Goal: Task Accomplishment & Management: Use online tool/utility

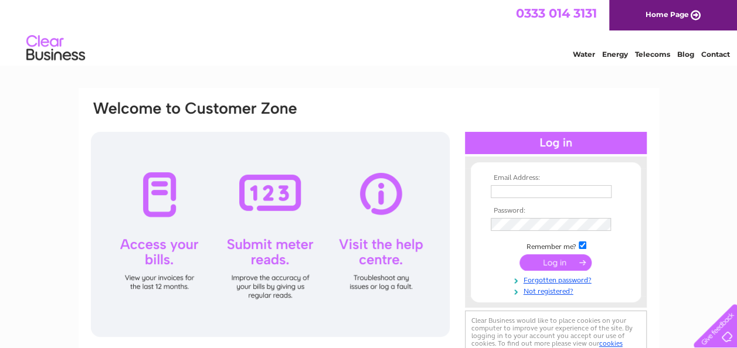
type input "[PERSON_NAME][EMAIL_ADDRESS][PERSON_NAME][DOMAIN_NAME][PERSON_NAME]"
click at [546, 264] on input "submit" at bounding box center [555, 262] width 72 height 16
click at [581, 261] on input "submit" at bounding box center [555, 262] width 72 height 16
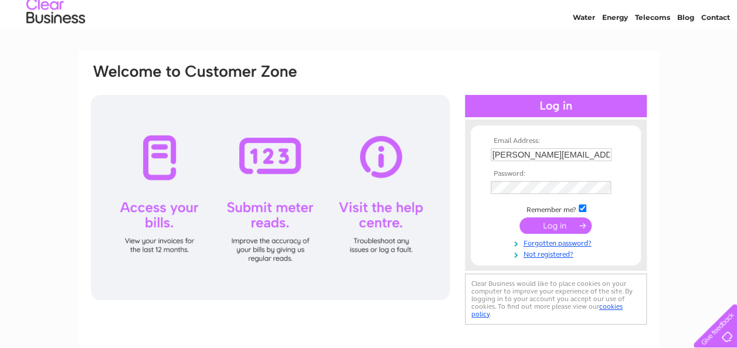
scroll to position [21, 0]
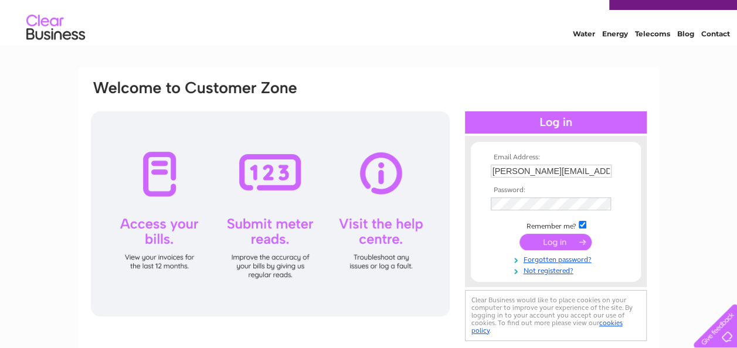
click at [636, 206] on form "Email Address: [PERSON_NAME][EMAIL_ADDRESS][PERSON_NAME][DOMAIN_NAME][PERSON_NA…" at bounding box center [556, 215] width 170 height 122
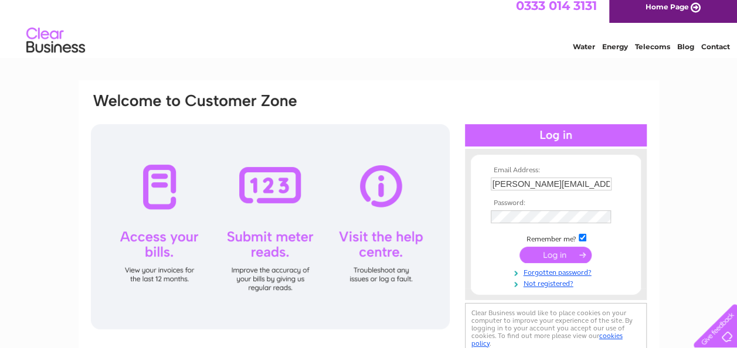
scroll to position [0, 0]
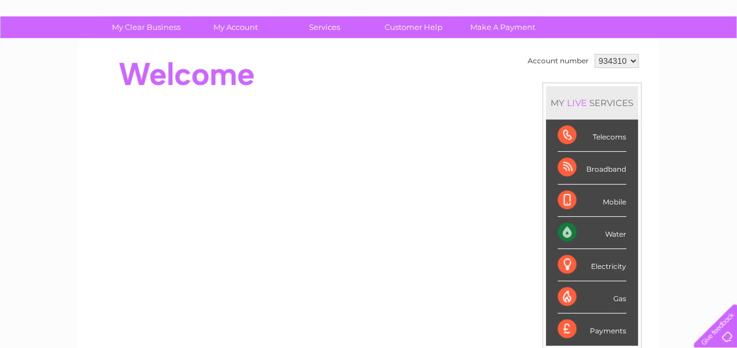
scroll to position [74, 0]
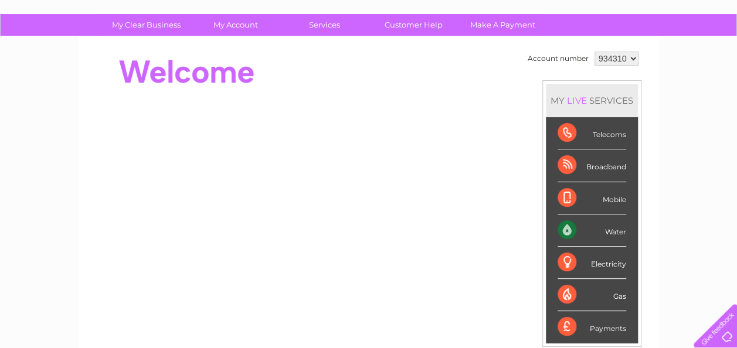
click at [612, 230] on div "Water" at bounding box center [591, 231] width 69 height 32
click at [569, 227] on div "Water" at bounding box center [591, 231] width 69 height 32
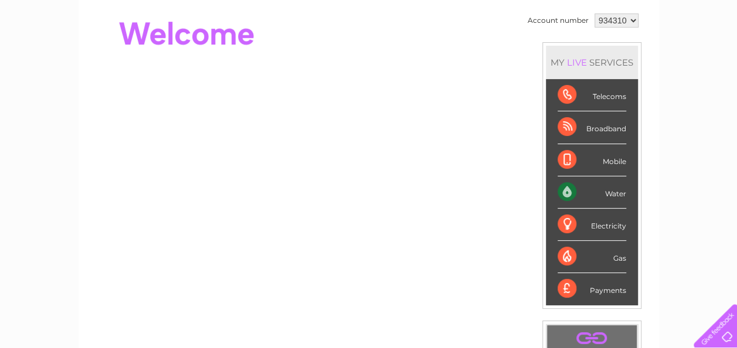
scroll to position [68, 0]
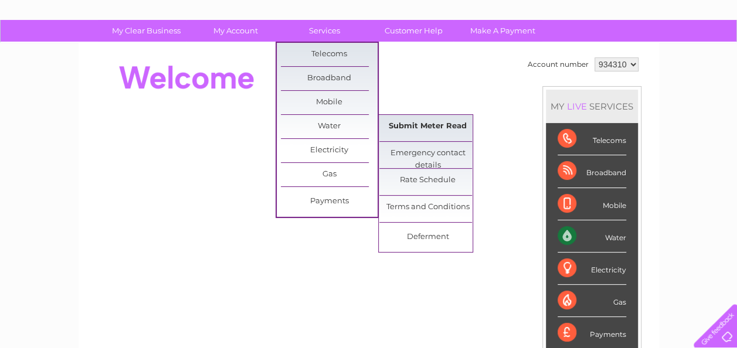
click at [398, 127] on link "Submit Meter Read" at bounding box center [427, 126] width 97 height 23
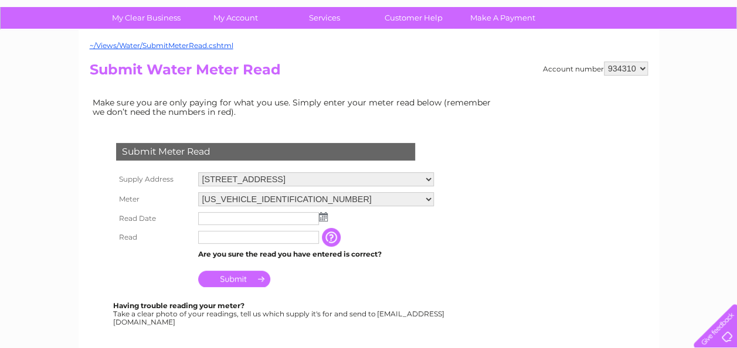
scroll to position [93, 0]
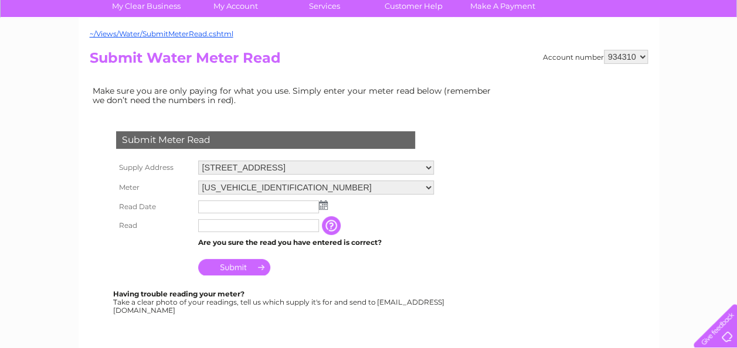
click at [333, 226] on input "button" at bounding box center [332, 225] width 21 height 19
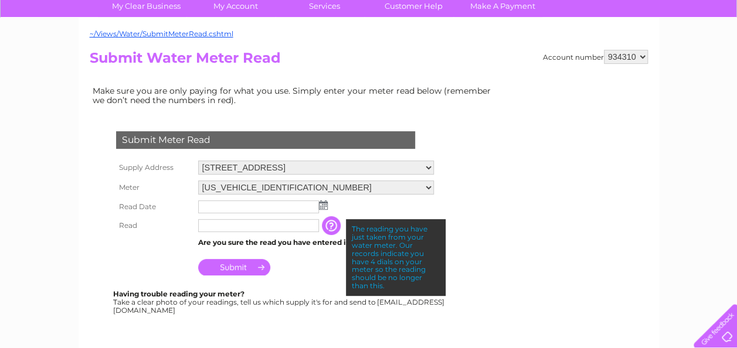
click at [305, 297] on div "Having trouble reading your meter? Take a clear photo of your readings, tell us…" at bounding box center [279, 302] width 333 height 24
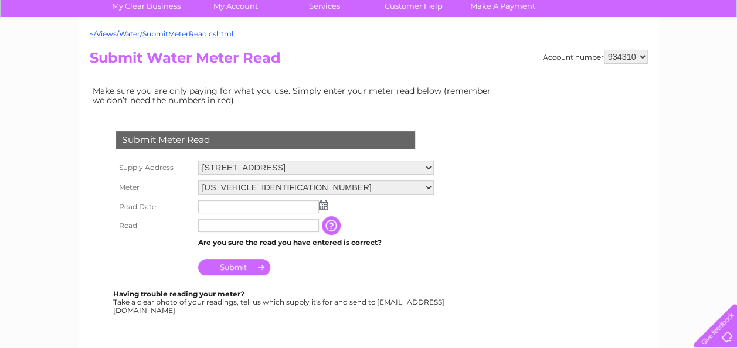
click at [245, 205] on input "text" at bounding box center [258, 206] width 121 height 13
click at [325, 207] on img at bounding box center [323, 204] width 9 height 9
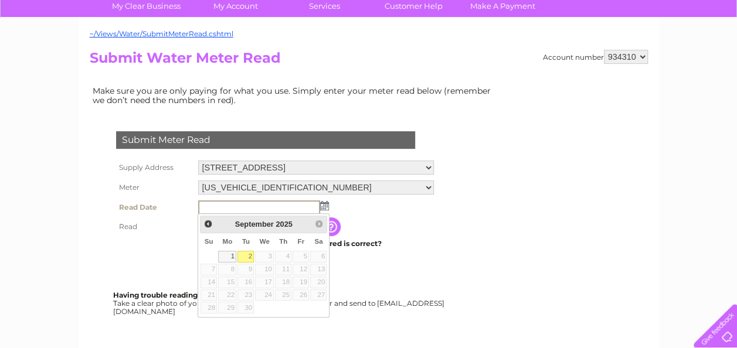
click at [247, 254] on link "2" at bounding box center [245, 257] width 16 height 12
type input "2025/09/02"
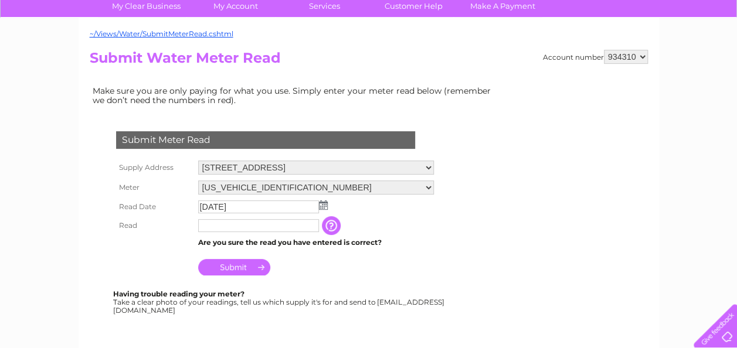
click at [225, 227] on input "text" at bounding box center [258, 225] width 121 height 13
click at [332, 229] on input "button" at bounding box center [333, 226] width 21 height 19
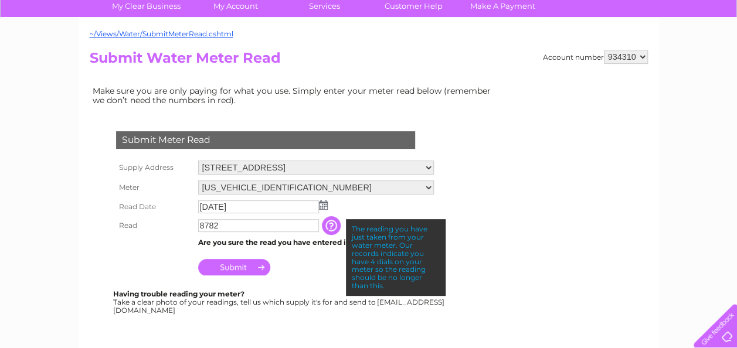
click at [312, 263] on td "Submit" at bounding box center [315, 264] width 241 height 28
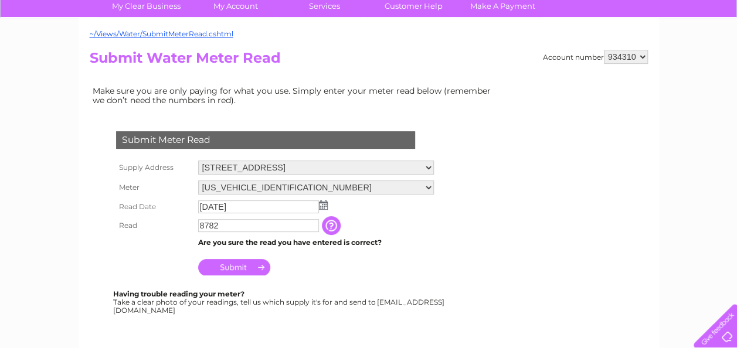
click at [243, 265] on input "Submit" at bounding box center [234, 267] width 72 height 16
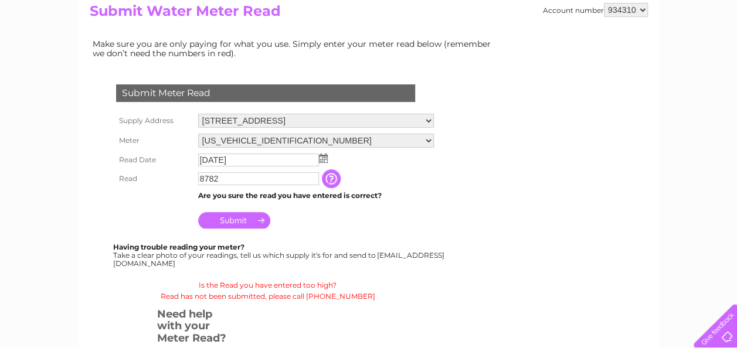
scroll to position [139, 0]
click at [254, 185] on input "8782" at bounding box center [258, 179] width 121 height 13
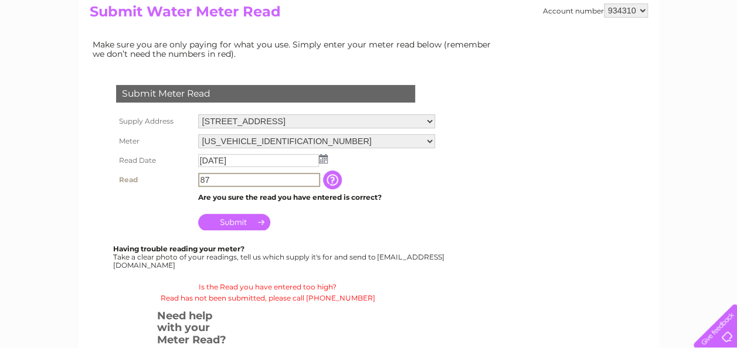
type input "8"
type input "0260"
click at [235, 222] on input "Submit" at bounding box center [234, 222] width 72 height 16
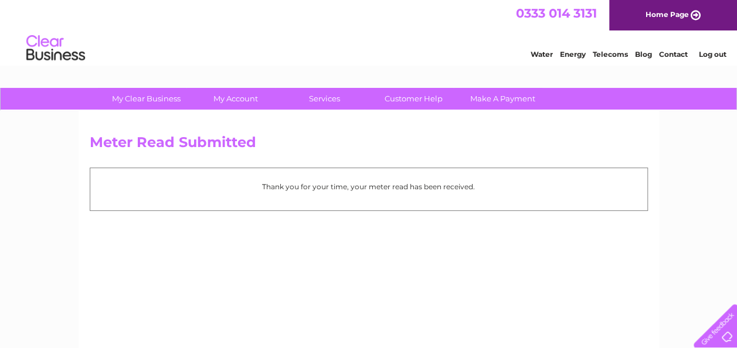
scroll to position [1, 0]
